Goal: Use online tool/utility: Utilize a website feature to perform a specific function

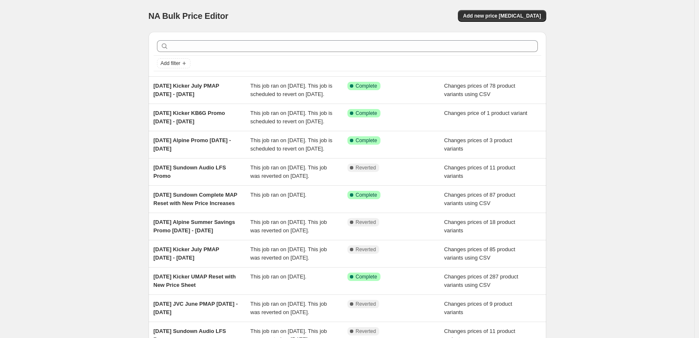
click at [112, 111] on div "NA Bulk Price Editor. This page is ready NA Bulk Price Editor Add new price cha…" at bounding box center [347, 215] width 695 height 431
